Goal: Transaction & Acquisition: Purchase product/service

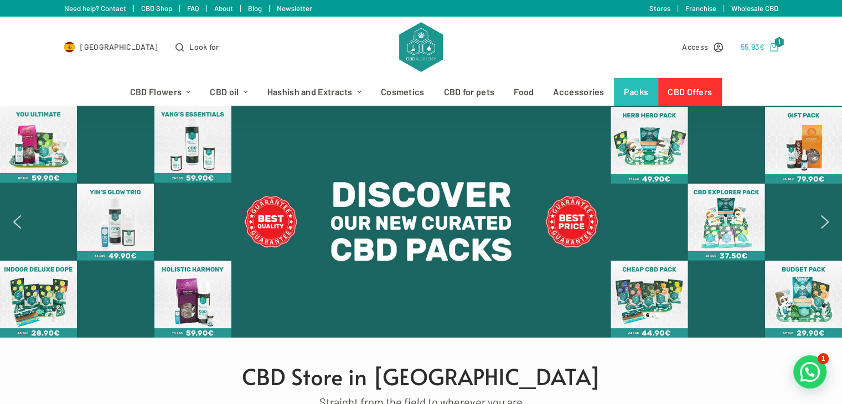
click at [752, 50] on bdi "55,93 €" at bounding box center [753, 46] width 24 height 9
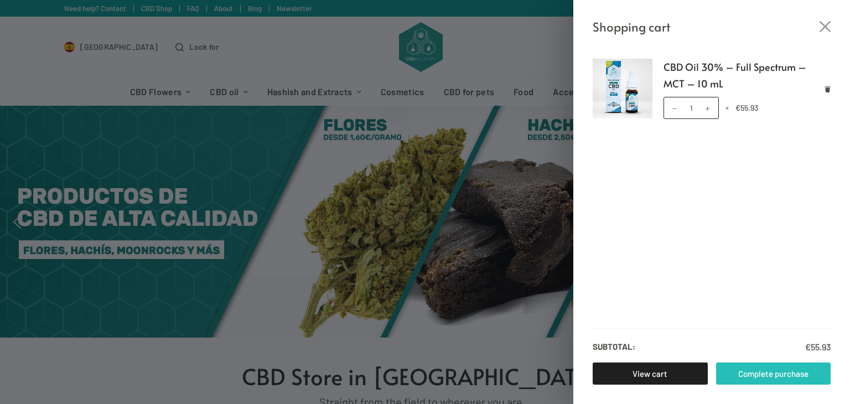
click at [766, 373] on font "Complete purchase" at bounding box center [774, 374] width 70 height 10
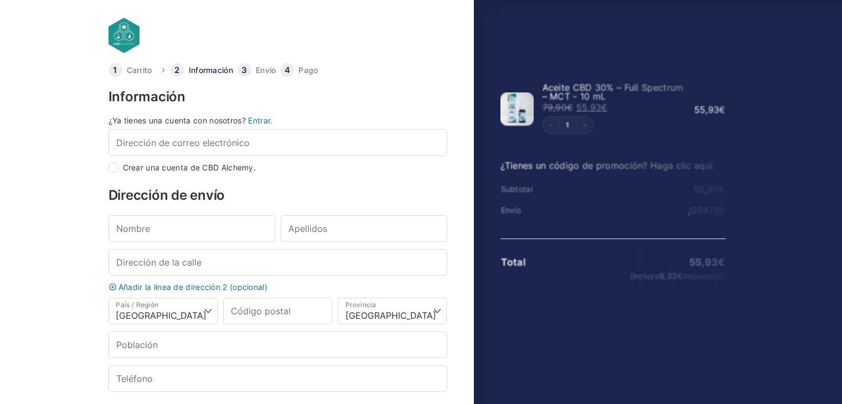
select select "B"
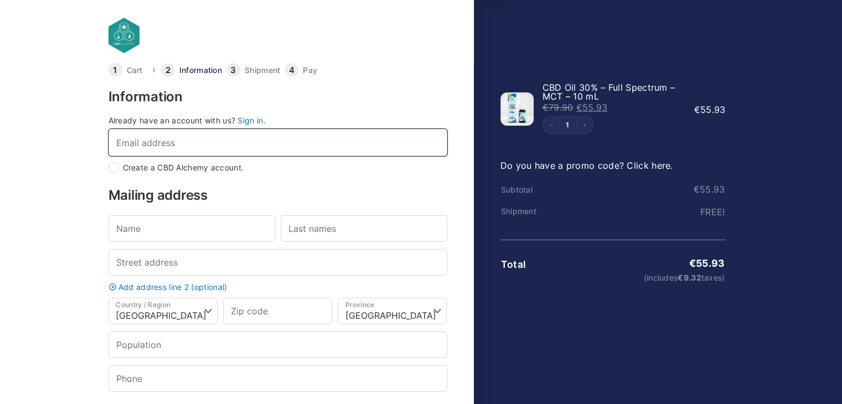
click at [148, 142] on input "Email address *" at bounding box center [278, 142] width 339 height 27
type input "osakwec05@hotmail.co.uk"
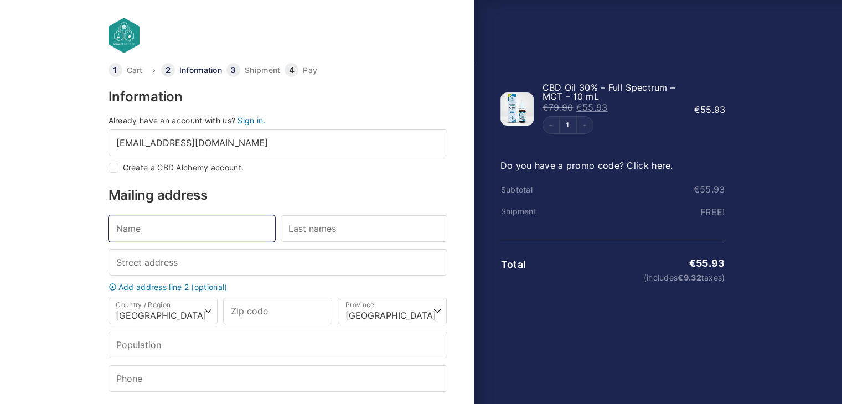
type input "Chukwudi"
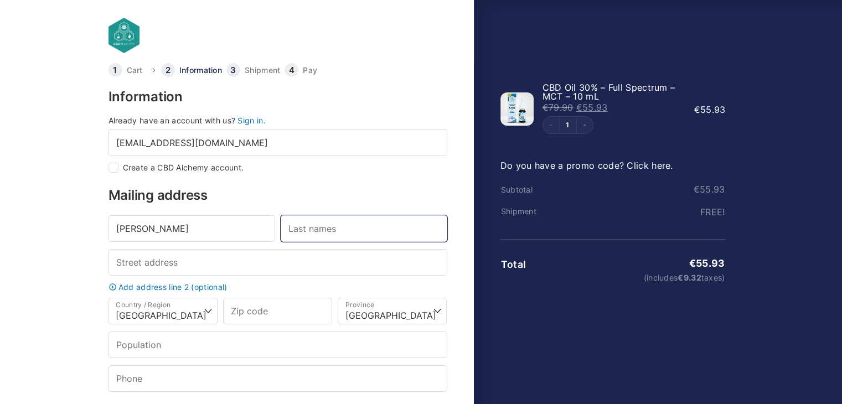
type input "Osakwe"
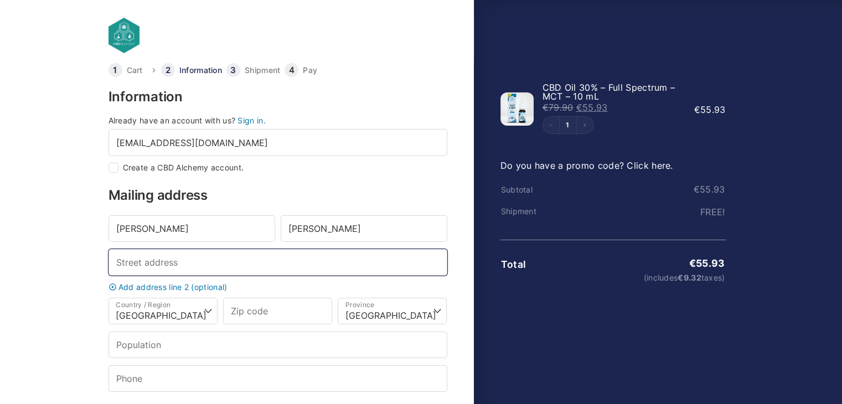
type input "University Hotel Prague"
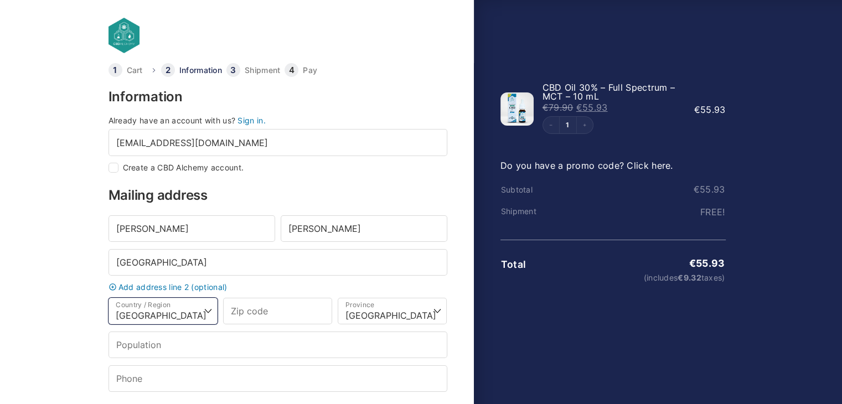
select select "CZ"
type input "130 00"
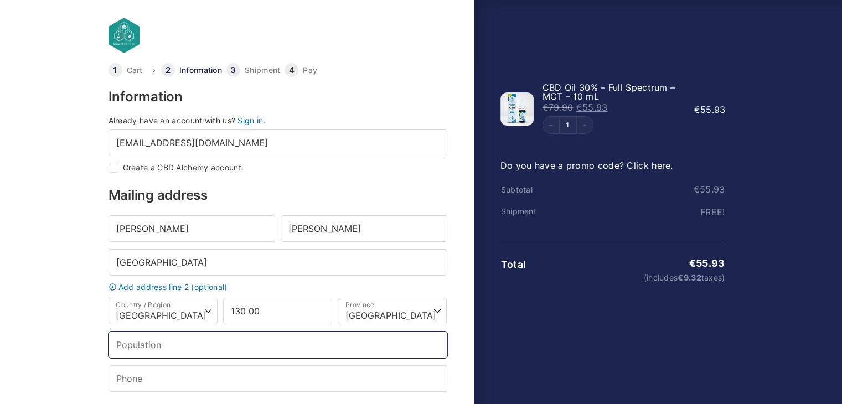
type input "Praha 3"
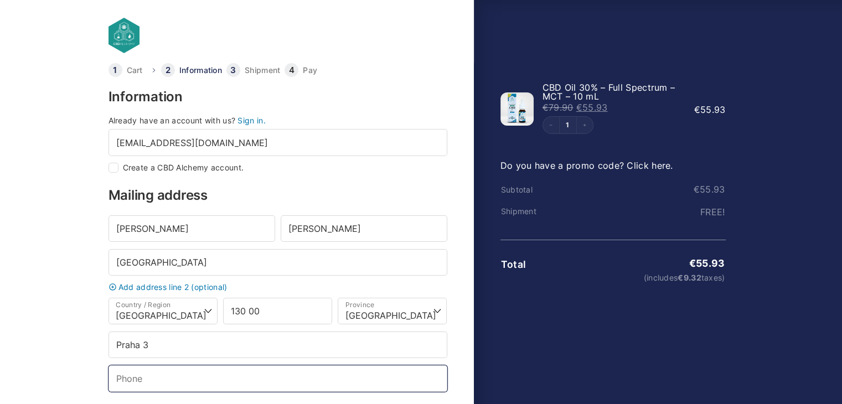
type input "[PHONE_NUMBER]"
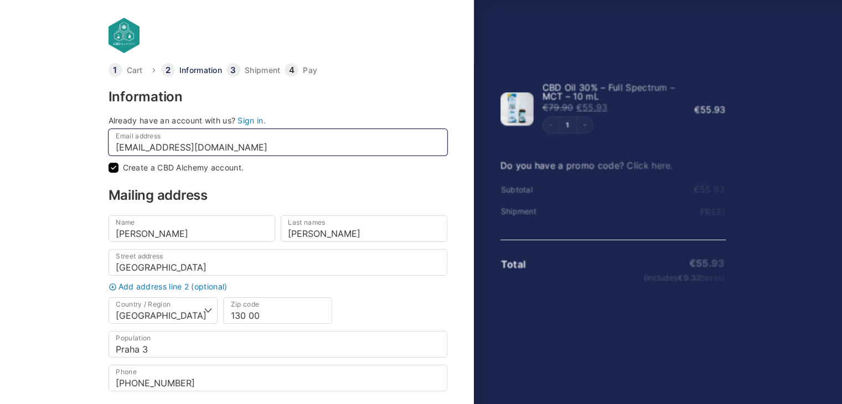
checkbox input "true"
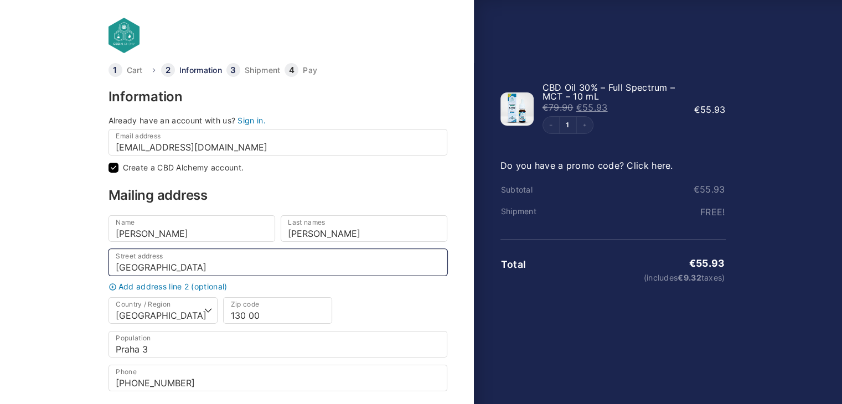
click at [234, 265] on input "University Hotel Prague" at bounding box center [278, 262] width 339 height 27
click at [239, 265] on input "University Hotel Prague" at bounding box center [278, 262] width 339 height 27
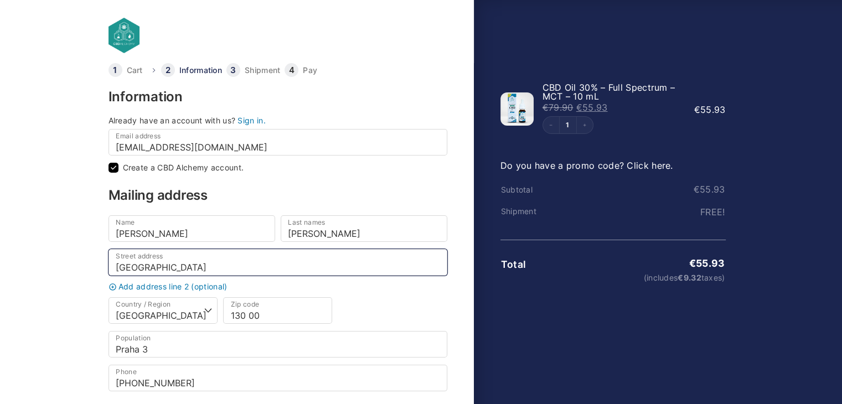
click at [239, 265] on input "University Hotel Prague" at bounding box center [278, 262] width 339 height 27
paste input "Mail Boxes ETC. [STREET_ADDRESS][PERSON_NAME]"
type input "Mail Boxes ETC. [STREET_ADDRESS][PERSON_NAME]"
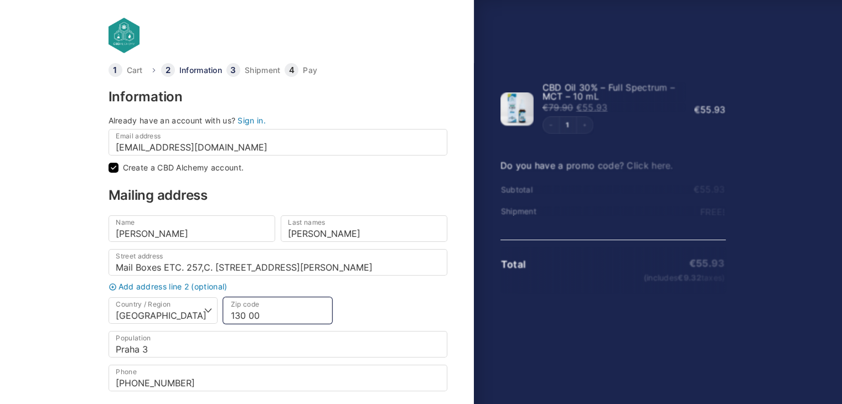
click at [280, 317] on input "130 00" at bounding box center [277, 310] width 109 height 27
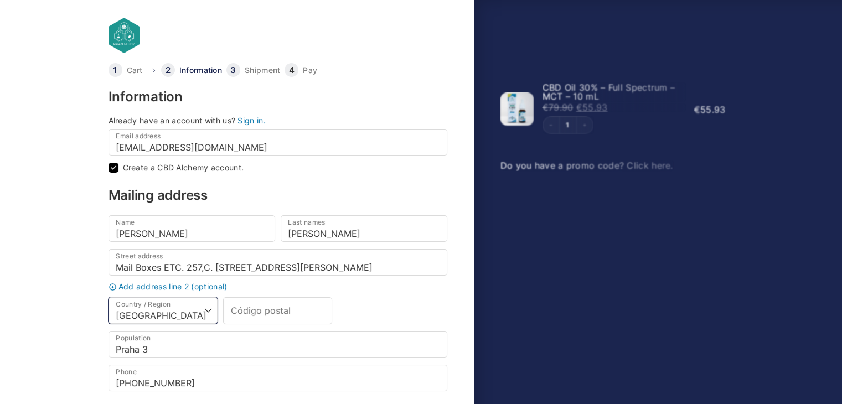
click at [203, 314] on select "Select a country/region… Germany Austria Bulgaria Belgium Cyprus Croatia Denmar…" at bounding box center [163, 310] width 109 height 27
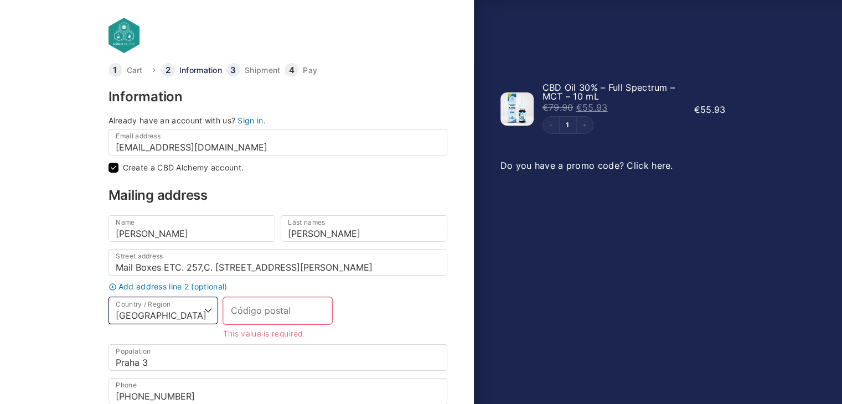
click at [203, 314] on select "Select a country/region… Germany Austria Bulgaria Belgium Cyprus Croatia Denmar…" at bounding box center [163, 310] width 109 height 27
click at [195, 306] on select "Select a country/region… Germany Austria Bulgaria Belgium Cyprus Croatia Denmar…" at bounding box center [163, 310] width 109 height 27
select select "ES"
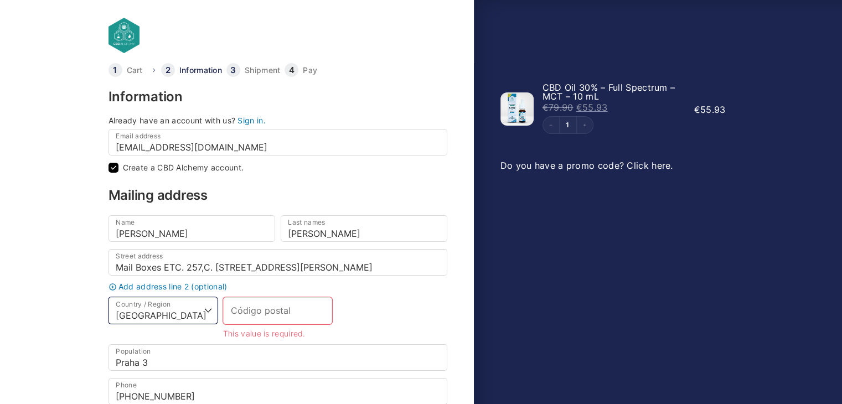
click at [109, 297] on select "Select a country/region… Germany Austria Bulgaria Belgium Cyprus Croatia Denmar…" at bounding box center [163, 310] width 109 height 27
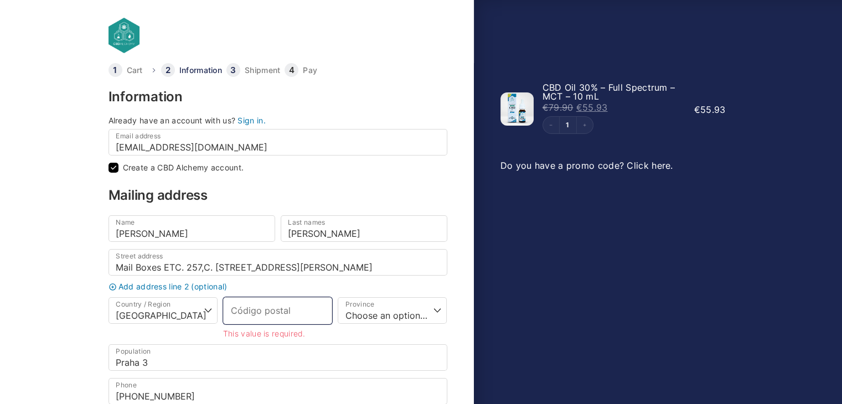
click at [277, 305] on input "Zip code *" at bounding box center [277, 310] width 109 height 27
click at [266, 306] on input "Zip code *" at bounding box center [277, 310] width 109 height 27
paste input "41927"
type input "41927"
type input "Mairena Del Aljarafe"
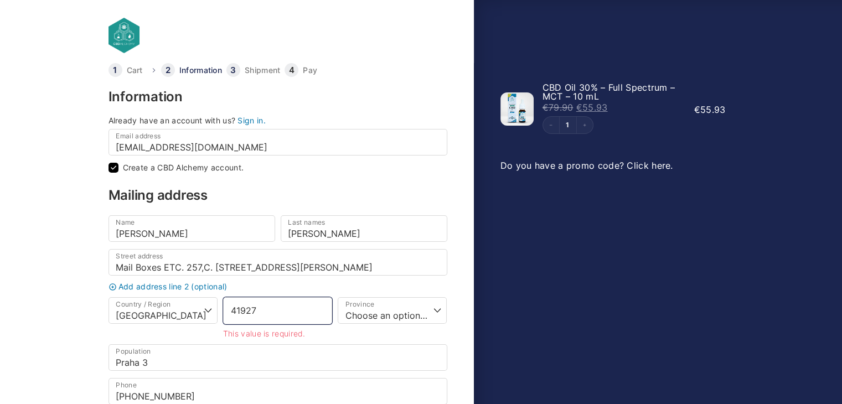
select select
type input "41927"
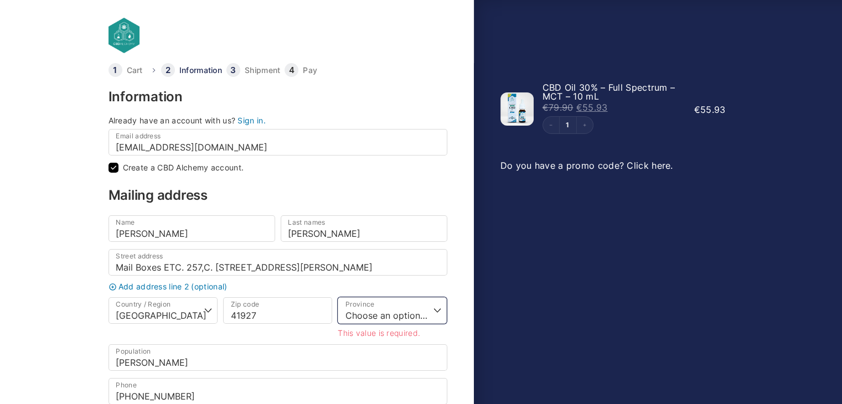
click at [395, 315] on select "Choose an option… A Coruña Álava Albacete Alicante Almería Asturias Ávila Badaj…" at bounding box center [392, 310] width 109 height 27
select select "SE"
click at [338, 297] on select "Choose an option… A Coruña Álava Albacete Alicante Almería Asturias Ávila Badaj…" at bounding box center [392, 310] width 109 height 27
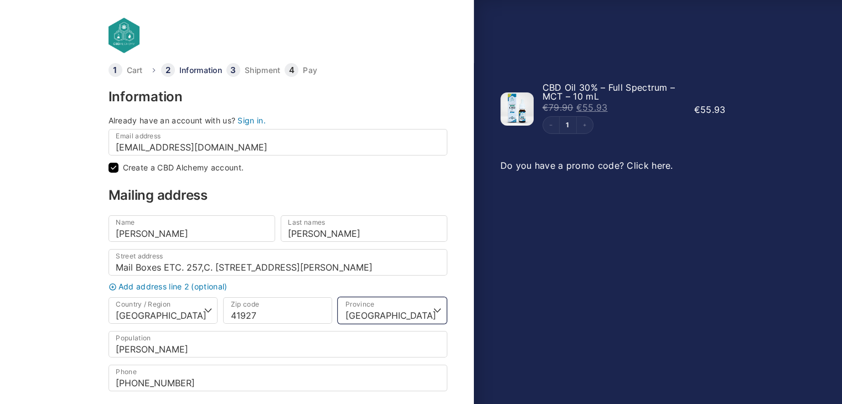
scroll to position [55, 0]
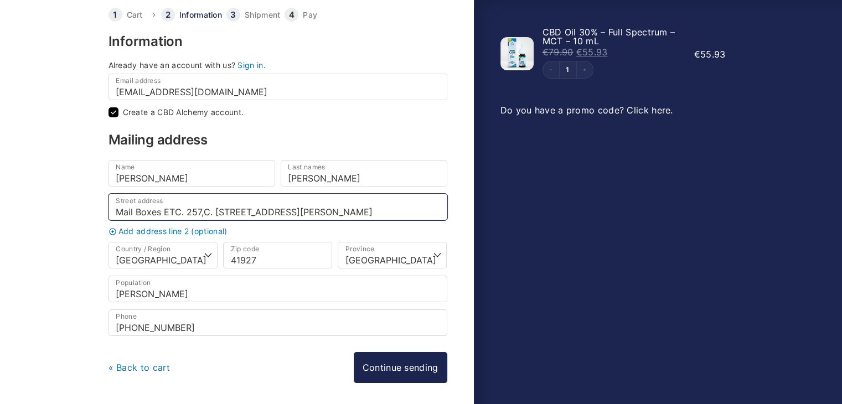
drag, startPoint x: 372, startPoint y: 214, endPoint x: 95, endPoint y: 216, distance: 276.8
click at [95, 216] on body "Cart Information Shipment Pay Information Already have an account with us? Sign…" at bounding box center [421, 129] width 842 height 369
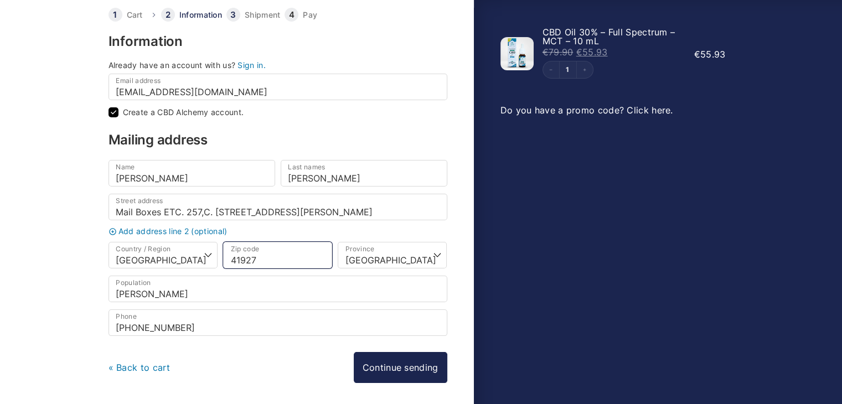
click at [270, 255] on input "41927" at bounding box center [277, 255] width 109 height 27
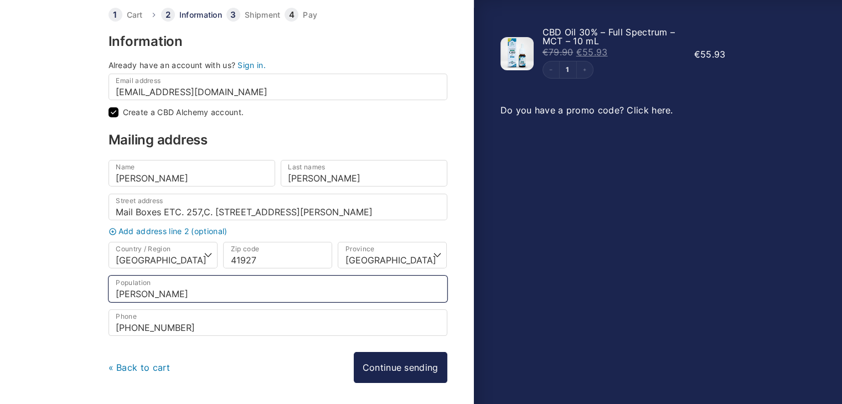
click at [228, 288] on input "Mairena Del Aljarafe" at bounding box center [278, 289] width 339 height 27
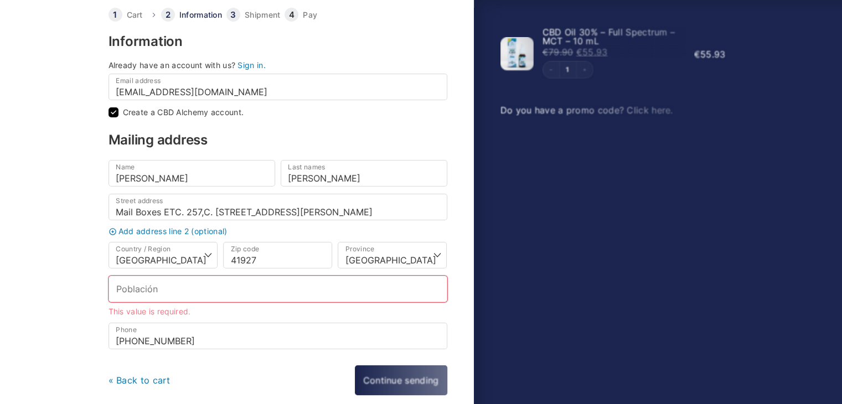
click at [399, 365] on div "« Back to cart Continue sending Continue with payment" at bounding box center [278, 380] width 339 height 30
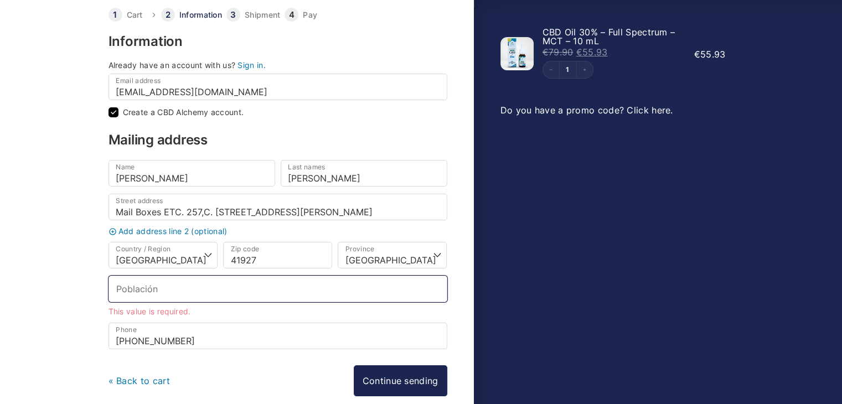
click at [248, 281] on input "Population *" at bounding box center [278, 289] width 339 height 27
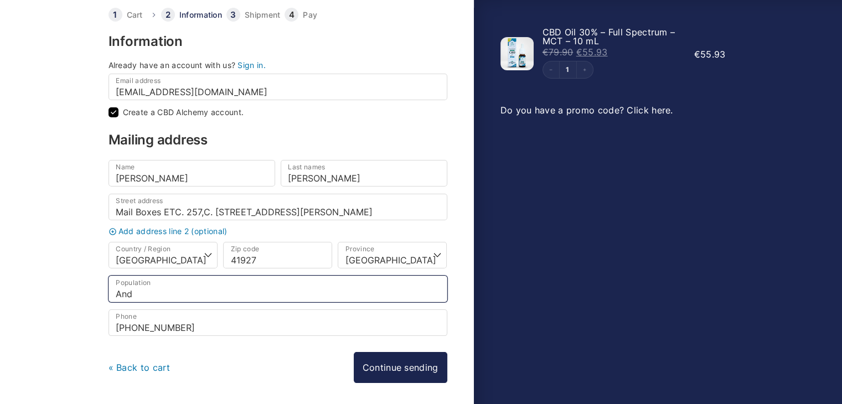
click at [252, 285] on input "And" at bounding box center [278, 289] width 339 height 27
click at [181, 295] on input "And" at bounding box center [278, 289] width 339 height 27
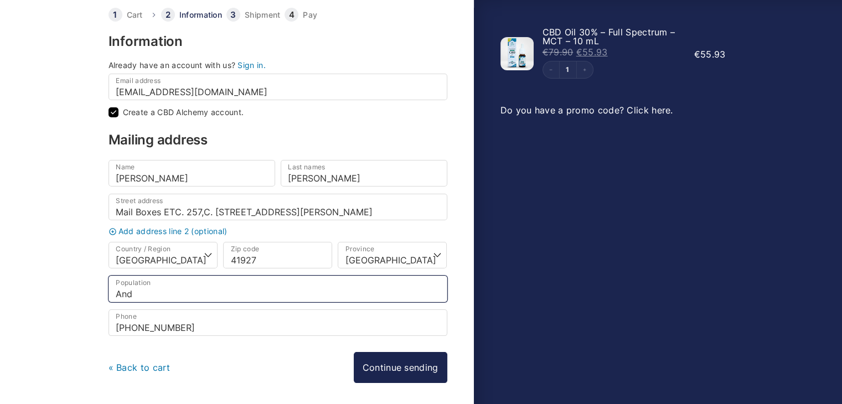
paste input "andalucia"
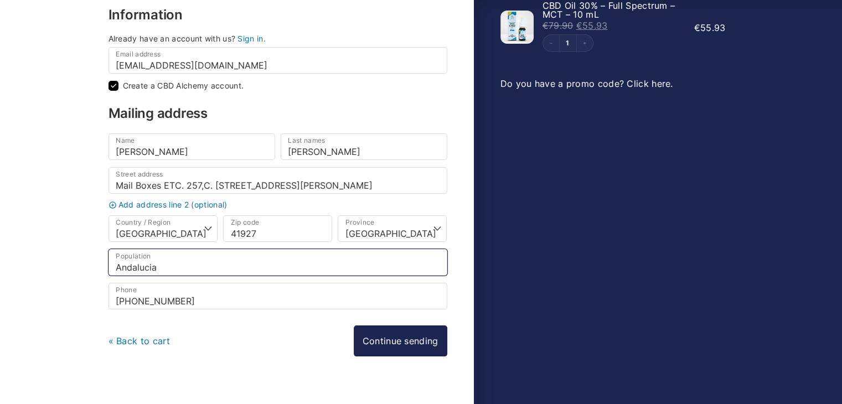
scroll to position [95, 0]
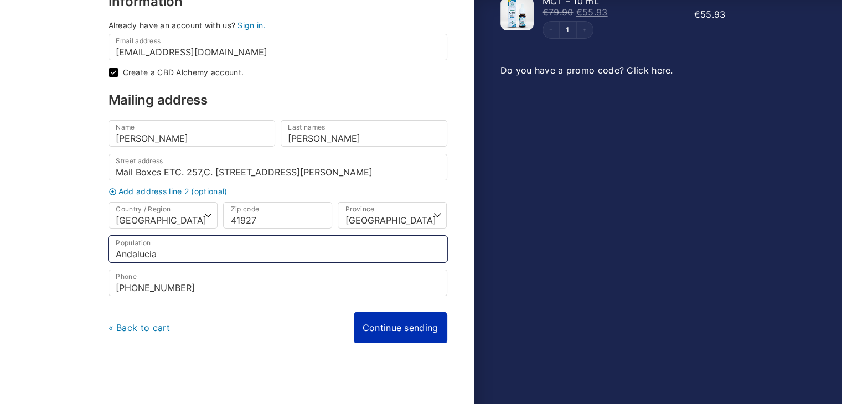
type input "Andalucia"
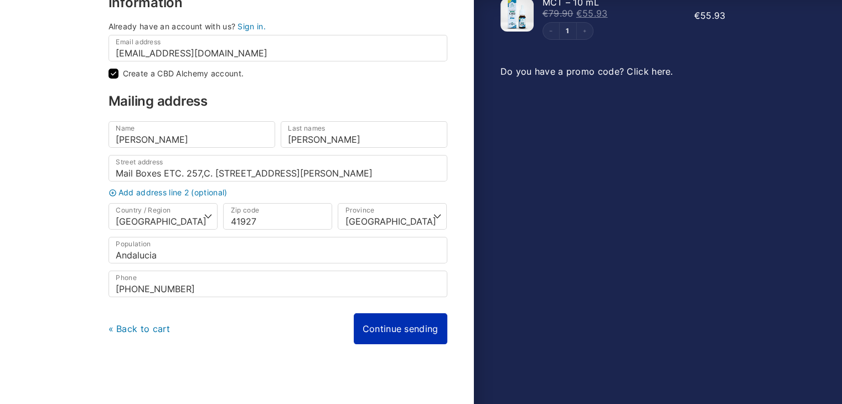
click at [412, 328] on div "« Back to cart Continue sending Continue with payment" at bounding box center [278, 328] width 339 height 31
click at [405, 330] on link "Continue sending" at bounding box center [401, 327] width 94 height 31
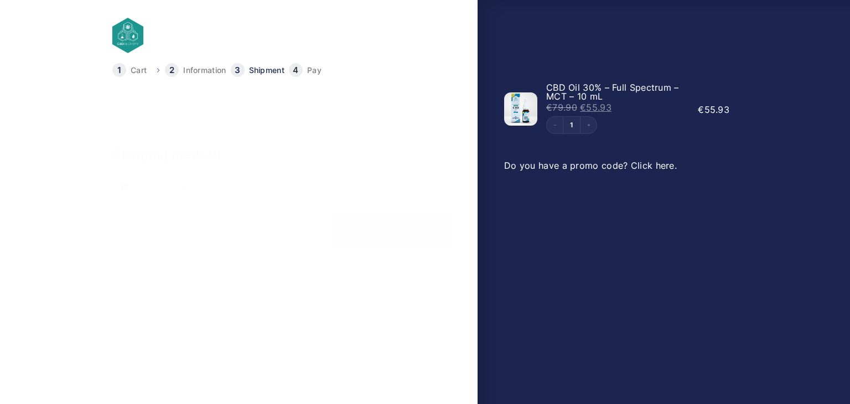
click at [433, 121] on font "Change" at bounding box center [431, 123] width 25 height 8
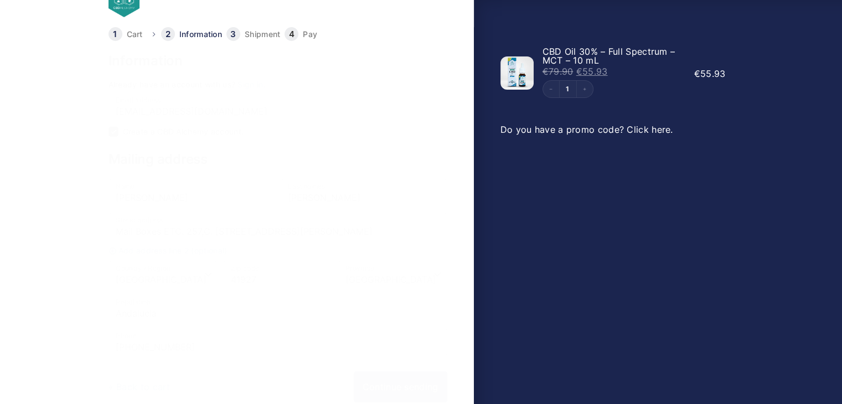
scroll to position [95, 0]
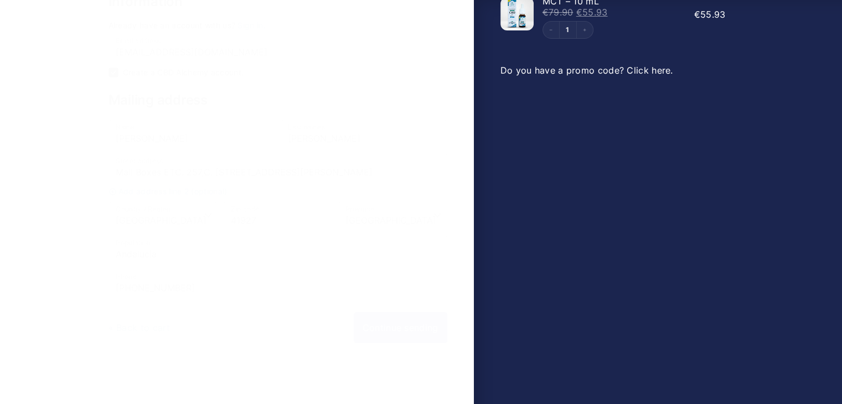
click at [388, 326] on link "Continue sending" at bounding box center [401, 327] width 94 height 31
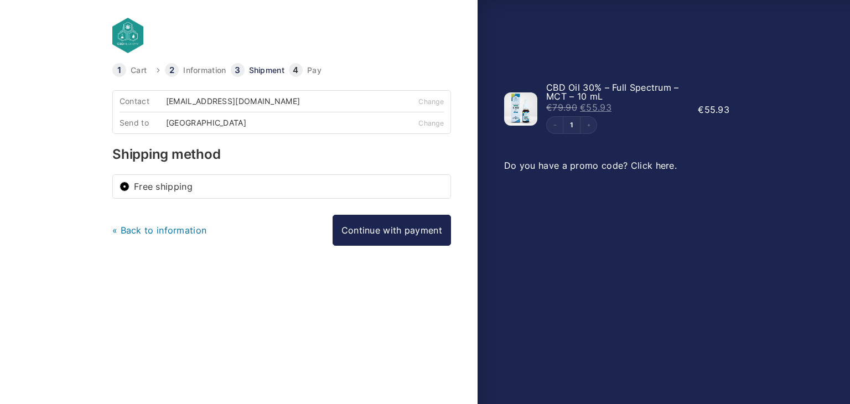
click at [209, 102] on font "[EMAIL_ADDRESS][DOMAIN_NAME]" at bounding box center [233, 100] width 134 height 9
click at [432, 124] on font "Change" at bounding box center [431, 123] width 25 height 8
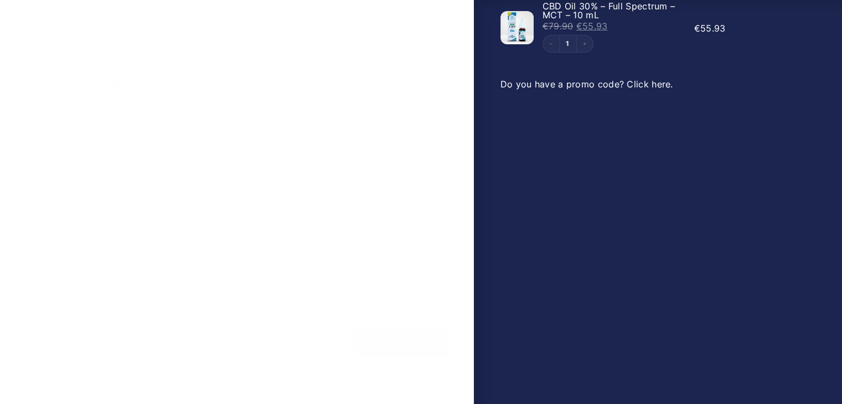
scroll to position [95, 0]
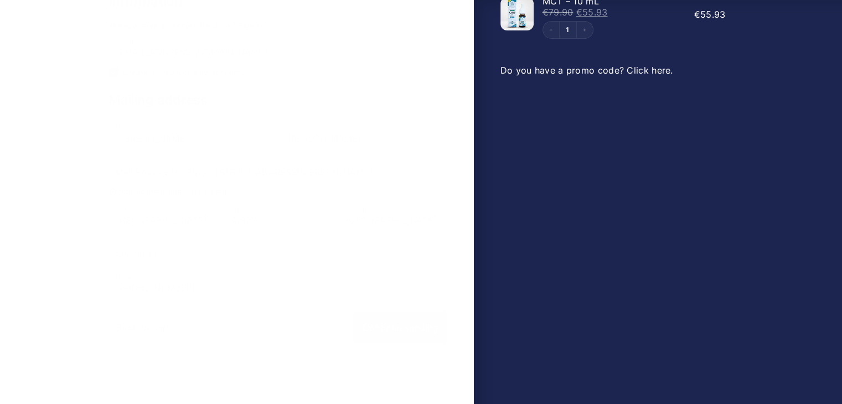
click at [181, 187] on font "Add address line 2 (optional)" at bounding box center [172, 191] width 109 height 9
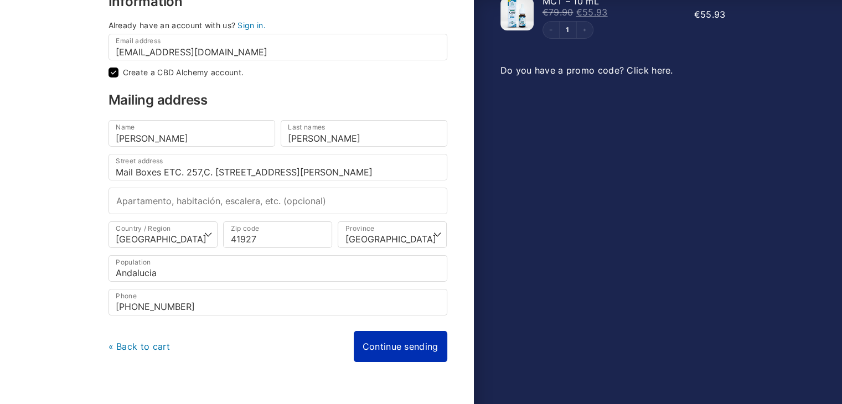
click at [421, 333] on link "Continue sending" at bounding box center [401, 346] width 94 height 31
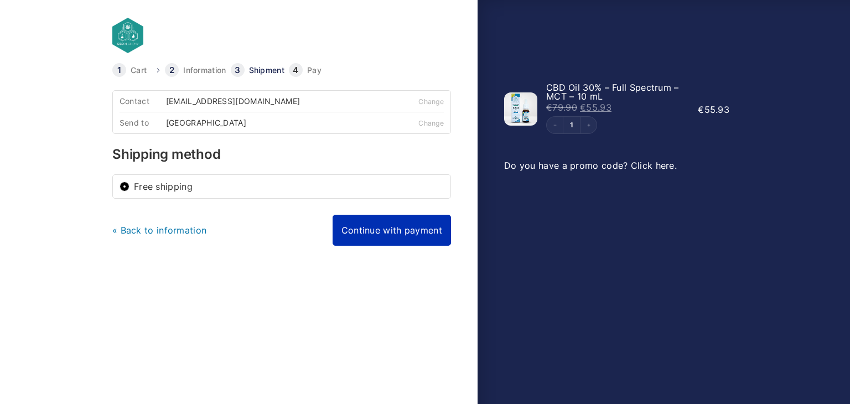
click at [375, 231] on link "Continue with payment" at bounding box center [392, 230] width 118 height 31
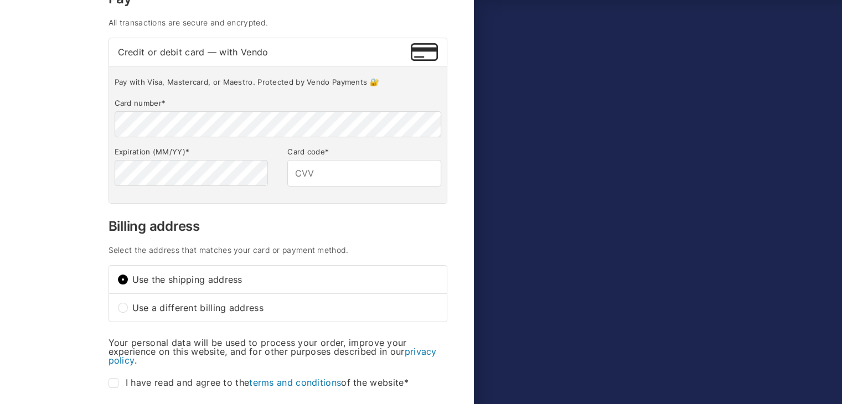
scroll to position [159, 0]
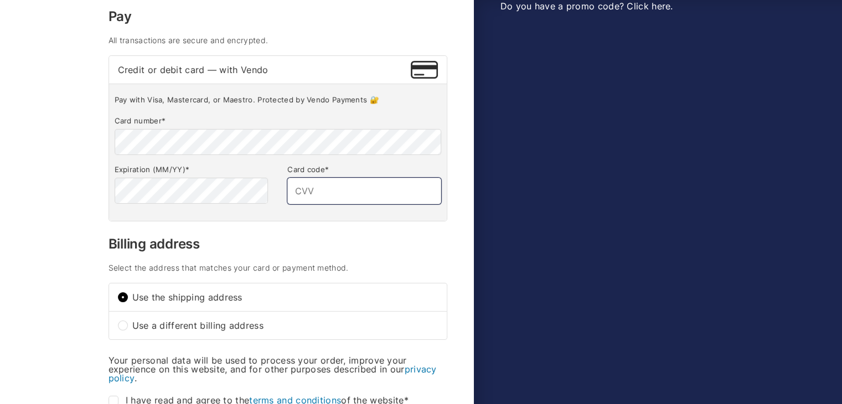
click at [343, 182] on input "Card code *" at bounding box center [363, 191] width 153 height 27
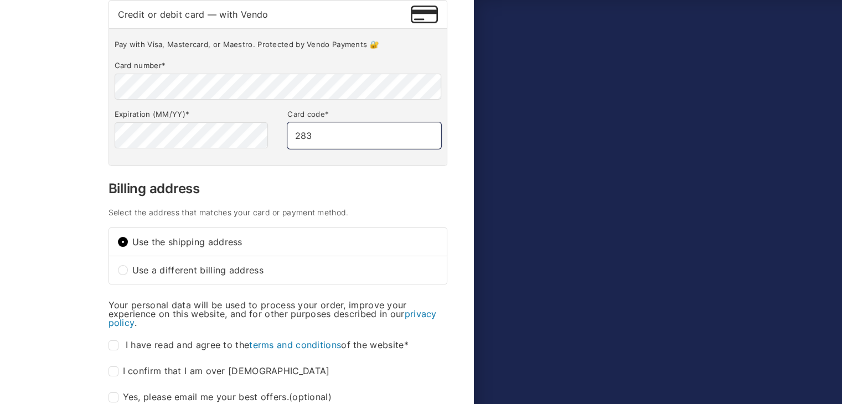
scroll to position [270, 0]
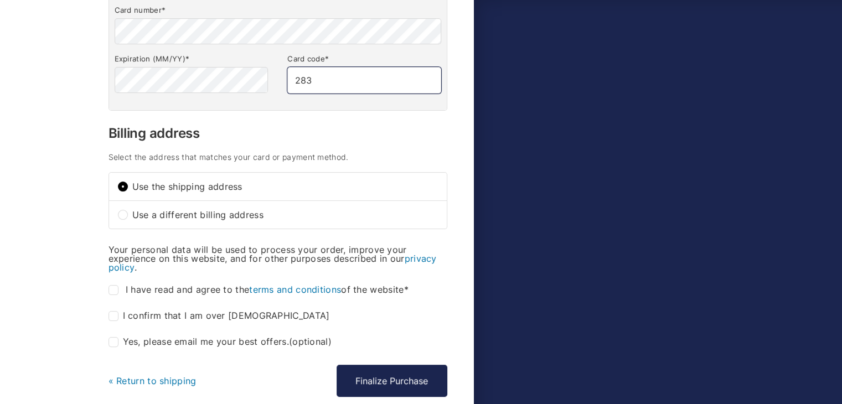
type input "283"
click at [116, 285] on input "I have read and agree to the terms and conditions of the website *" at bounding box center [114, 290] width 10 height 10
checkbox input "true"
click at [118, 317] on label "I confirm that I am over 18 years old *" at bounding box center [219, 316] width 221 height 10
click at [118, 317] on input "I confirm that I am over 18 years old *" at bounding box center [114, 316] width 10 height 10
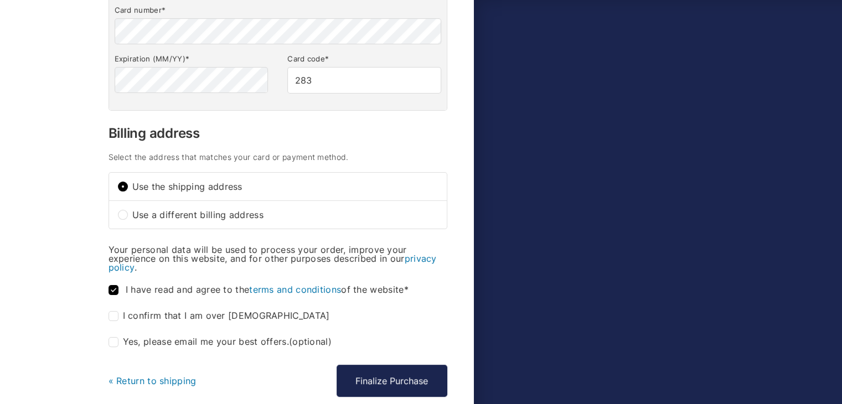
checkbox input "true"
click at [116, 339] on input "Yes, please email me your best offers. (optional)" at bounding box center [114, 342] width 10 height 10
checkbox input "false"
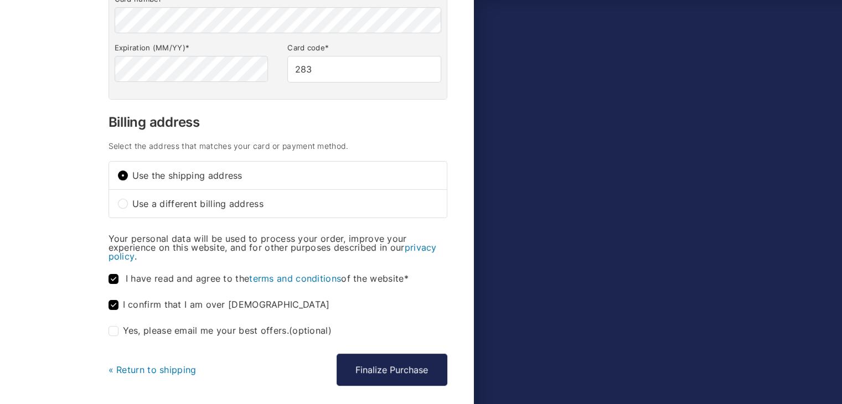
scroll to position [326, 0]
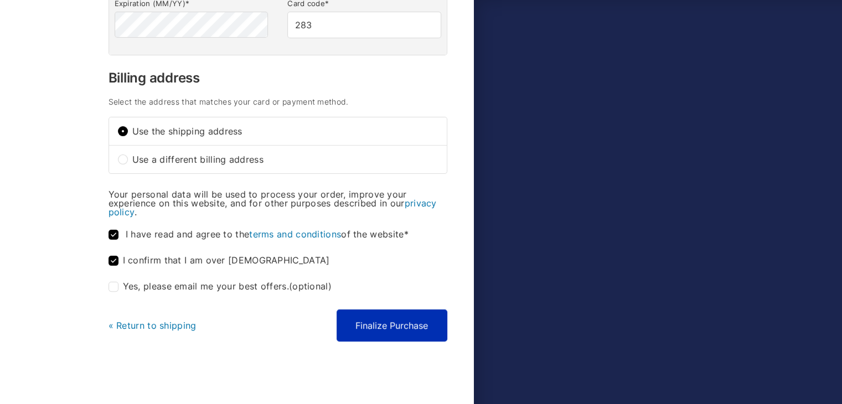
click at [388, 316] on button "Finalize Purchase" at bounding box center [392, 325] width 111 height 32
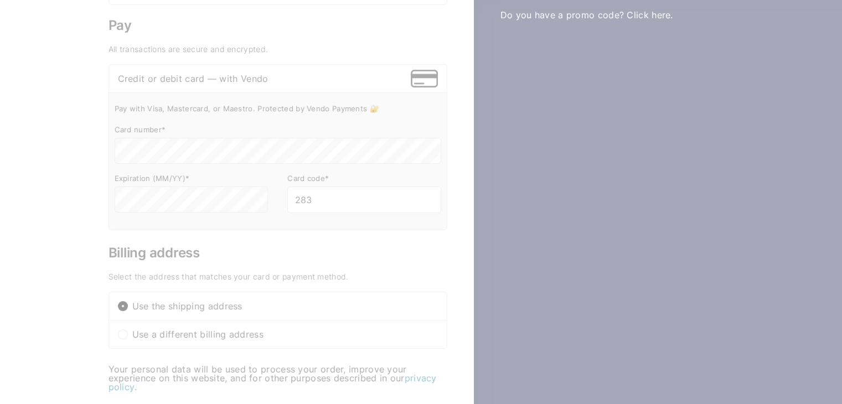
scroll to position [104, 0]
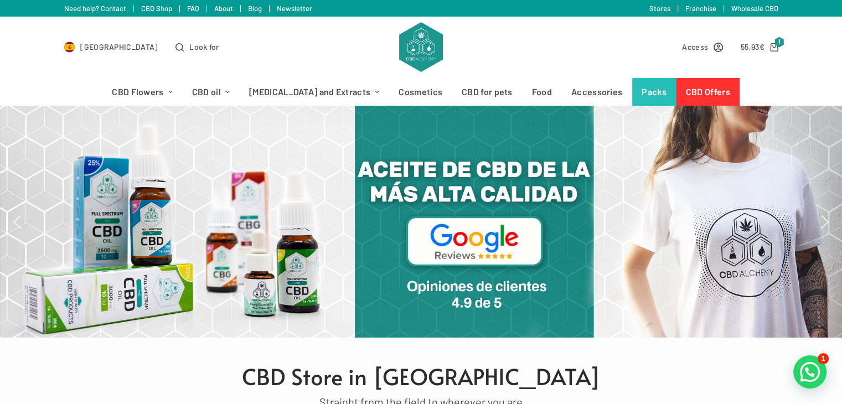
click at [193, 7] on font "FAQ" at bounding box center [193, 8] width 12 height 9
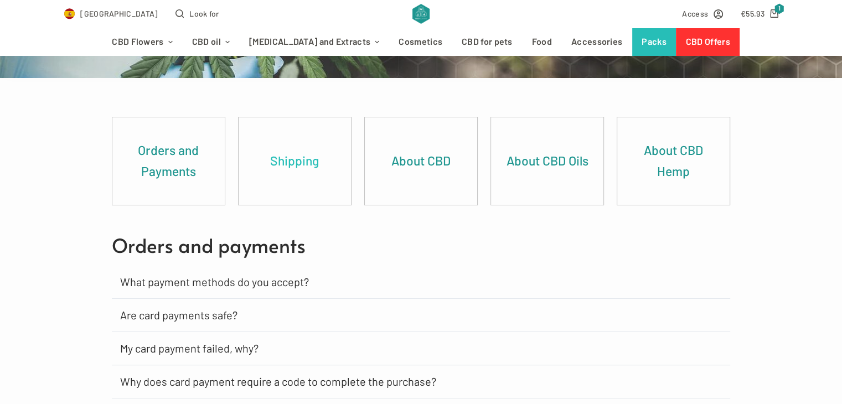
click at [267, 165] on link "Shipping" at bounding box center [295, 160] width 113 height 87
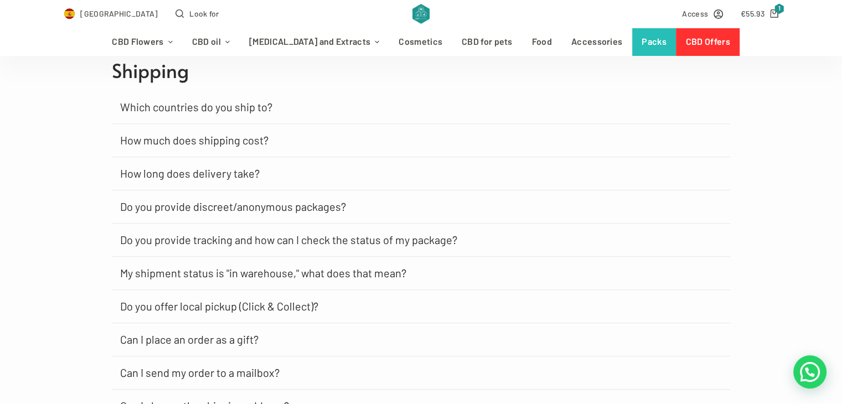
scroll to position [668, 0]
click at [206, 104] on font "Which countries do you ship to?" at bounding box center [196, 106] width 152 height 13
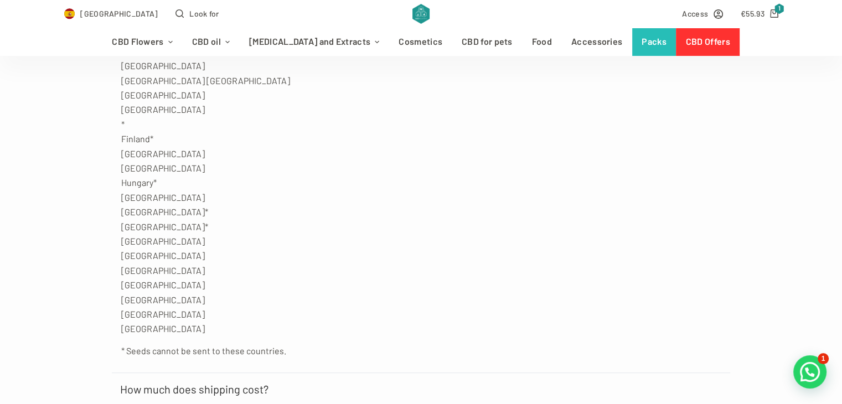
scroll to position [889, 0]
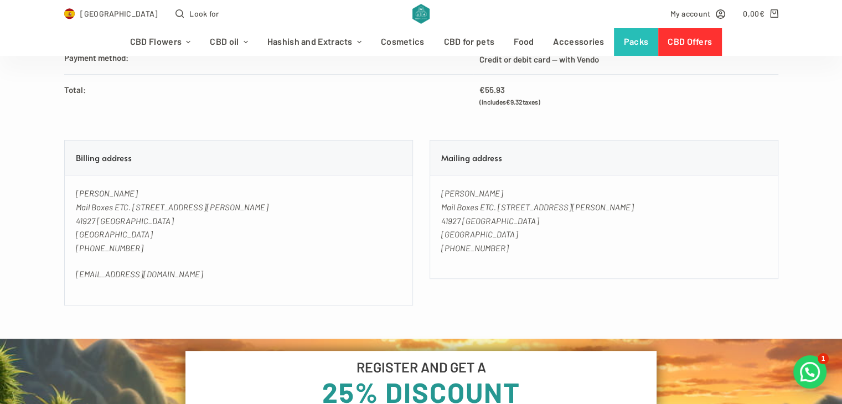
scroll to position [609, 0]
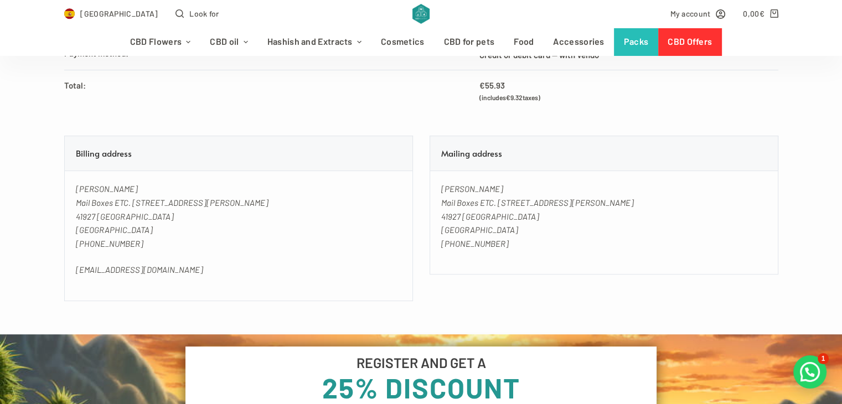
click at [474, 219] on font "41927 [GEOGRAPHIC_DATA]" at bounding box center [490, 216] width 98 height 10
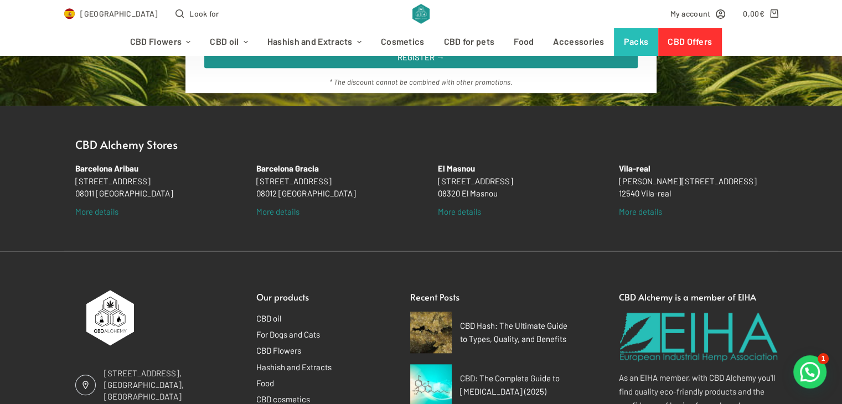
scroll to position [1052, 0]
